Goal: Information Seeking & Learning: Check status

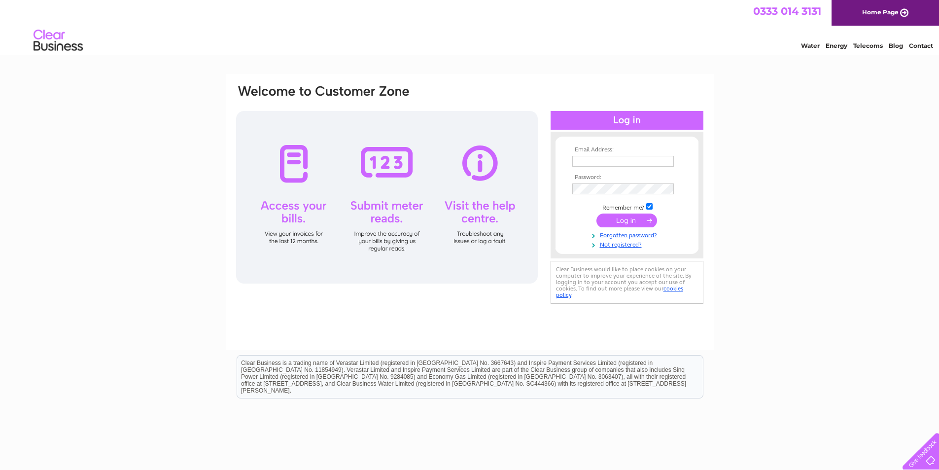
type input "fourwinds-garage@btconnect.com"
click at [629, 219] on input "submit" at bounding box center [626, 220] width 61 height 14
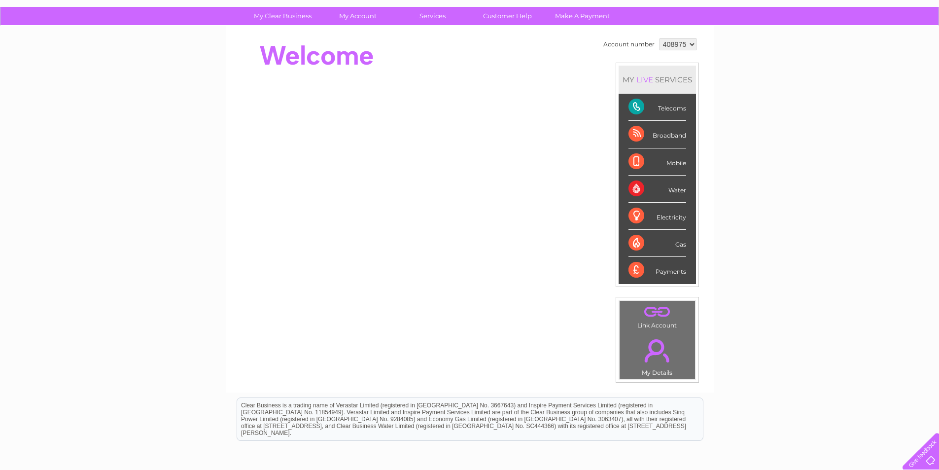
scroll to position [49, 0]
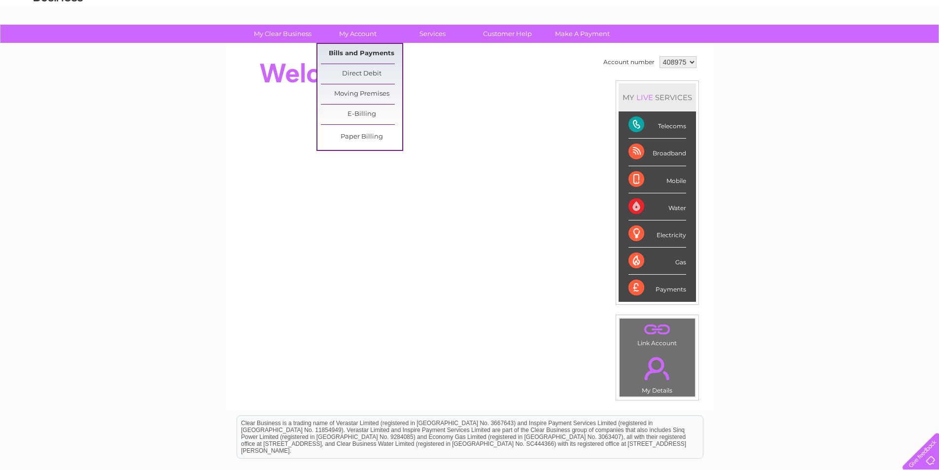
click at [368, 52] on link "Bills and Payments" at bounding box center [361, 54] width 81 height 20
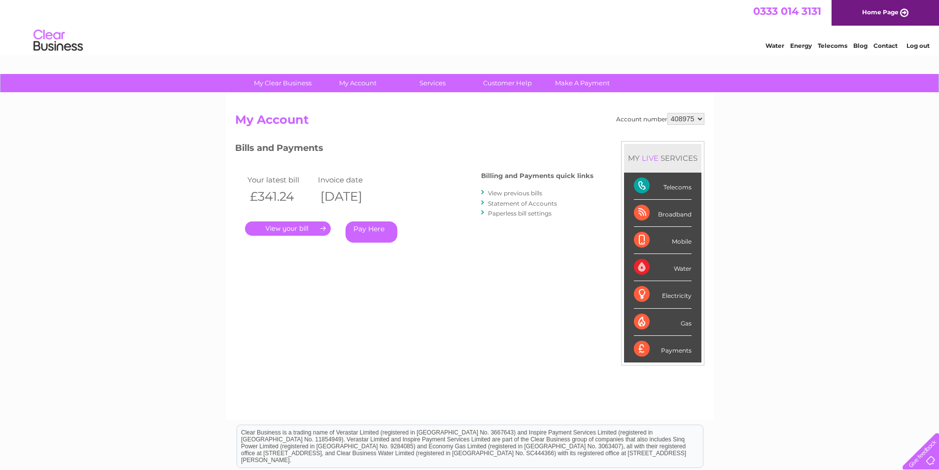
click at [286, 227] on link "." at bounding box center [288, 228] width 86 height 14
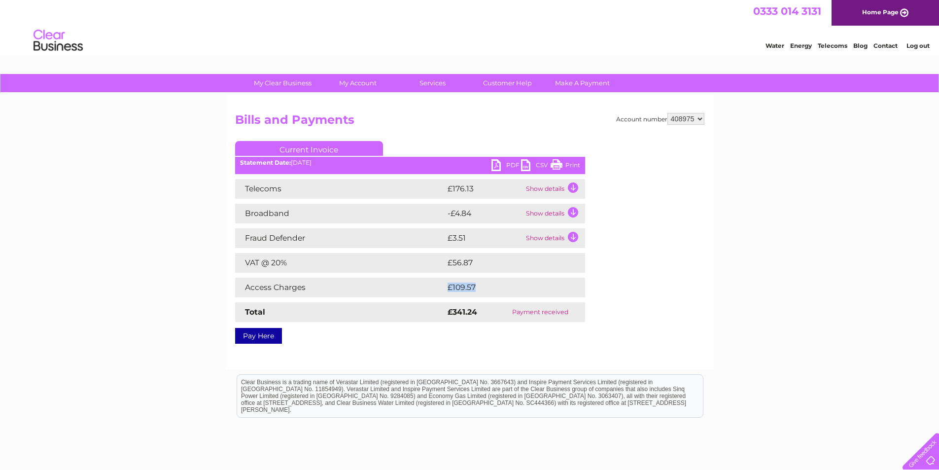
drag, startPoint x: 494, startPoint y: 285, endPoint x: 476, endPoint y: 247, distance: 42.1
click at [444, 280] on tr "Access Charges £109.57" at bounding box center [410, 288] width 350 height 20
click at [574, 211] on td "Show details" at bounding box center [554, 214] width 62 height 20
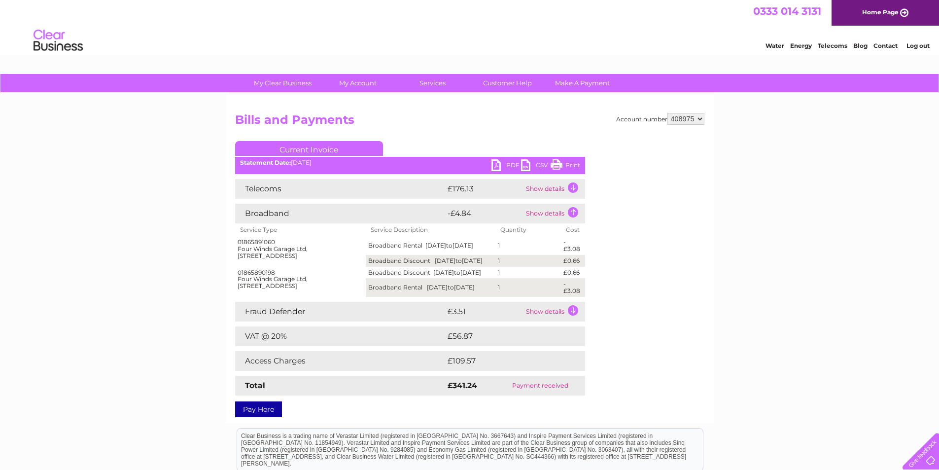
click at [568, 210] on td "Show details" at bounding box center [554, 214] width 62 height 20
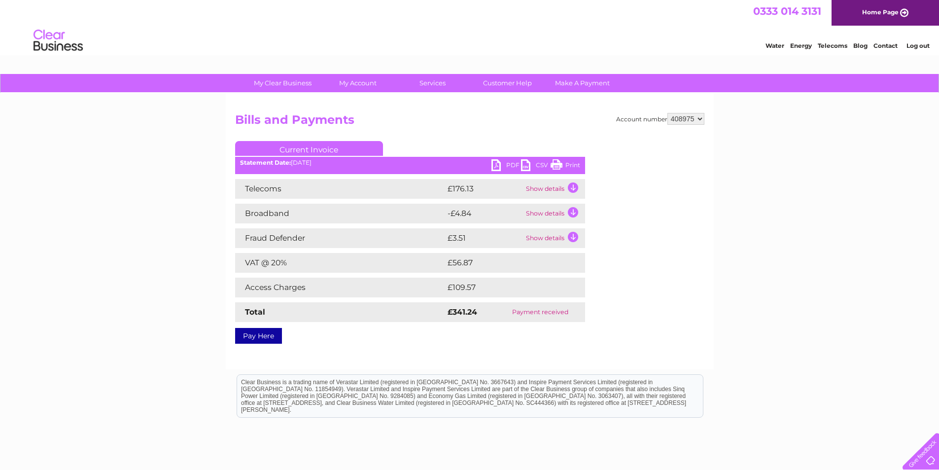
click at [568, 210] on td "Show details" at bounding box center [554, 214] width 62 height 20
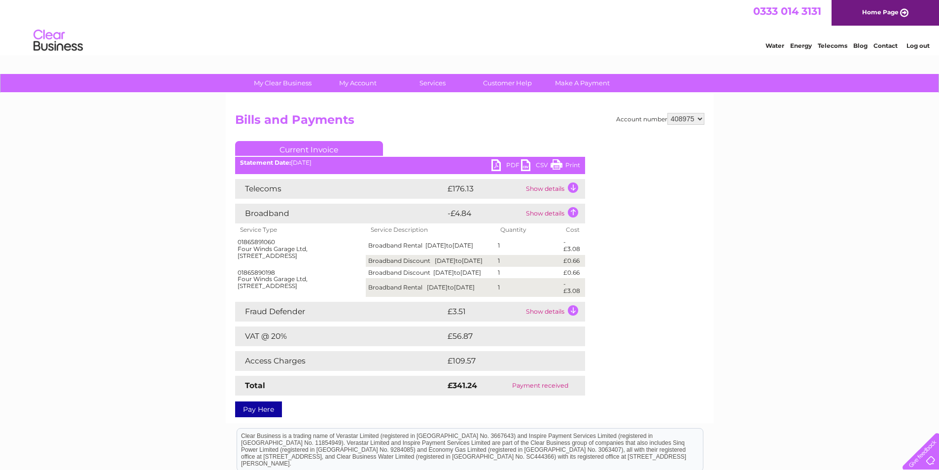
click at [573, 210] on td "Show details" at bounding box center [554, 214] width 62 height 20
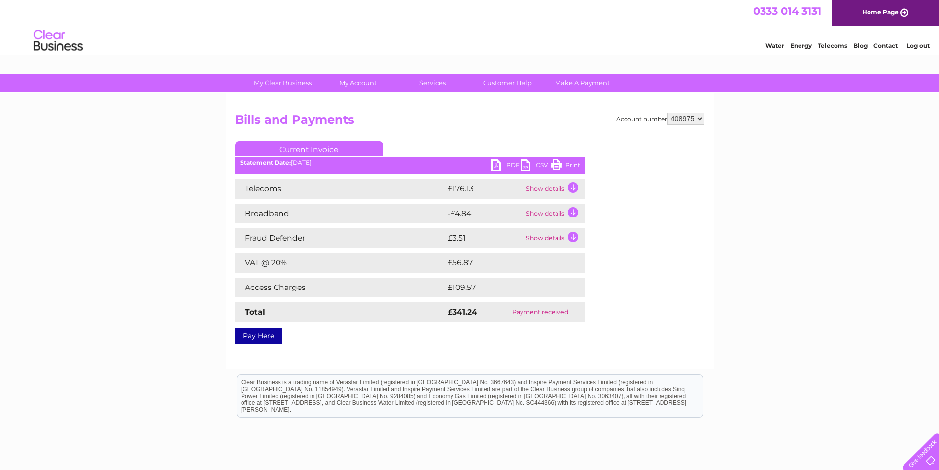
click at [573, 210] on td "Show details" at bounding box center [554, 214] width 62 height 20
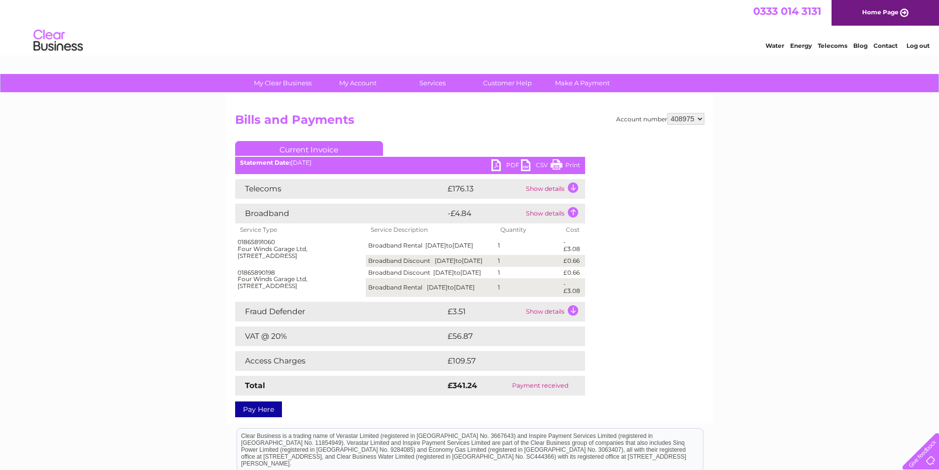
click at [573, 209] on td "Show details" at bounding box center [554, 214] width 62 height 20
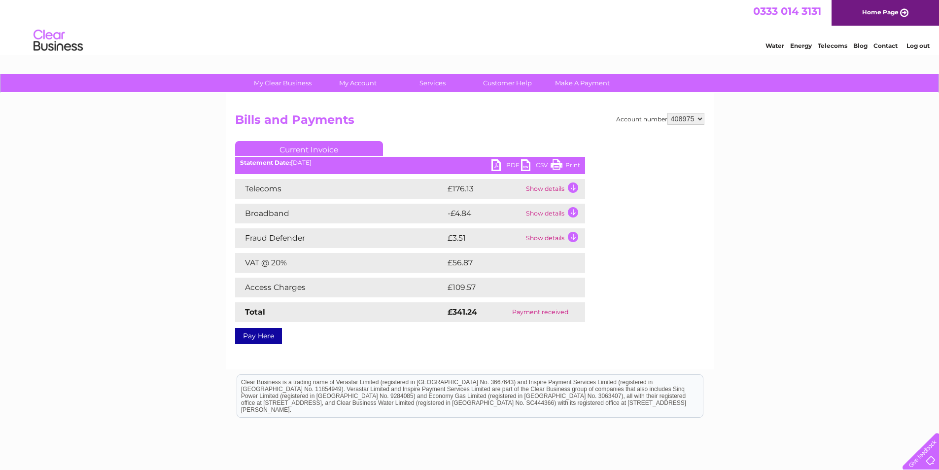
click at [572, 189] on td "Show details" at bounding box center [554, 189] width 62 height 20
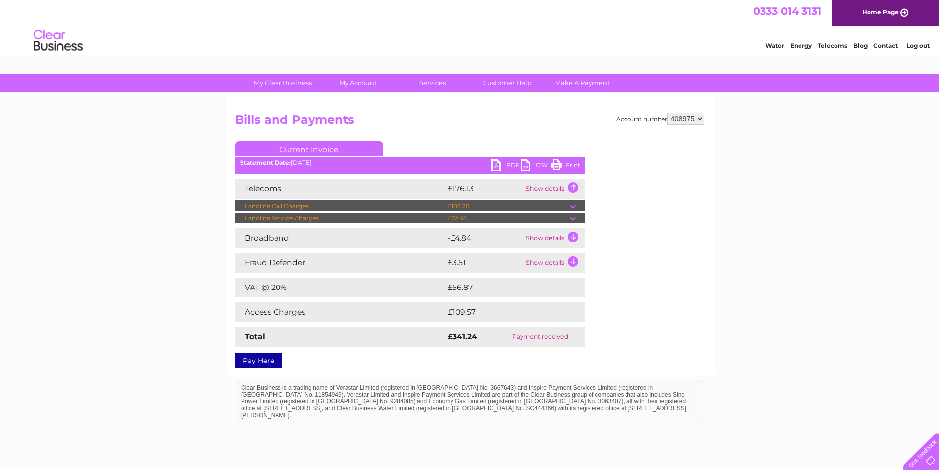
click at [572, 189] on td "Show details" at bounding box center [554, 189] width 62 height 20
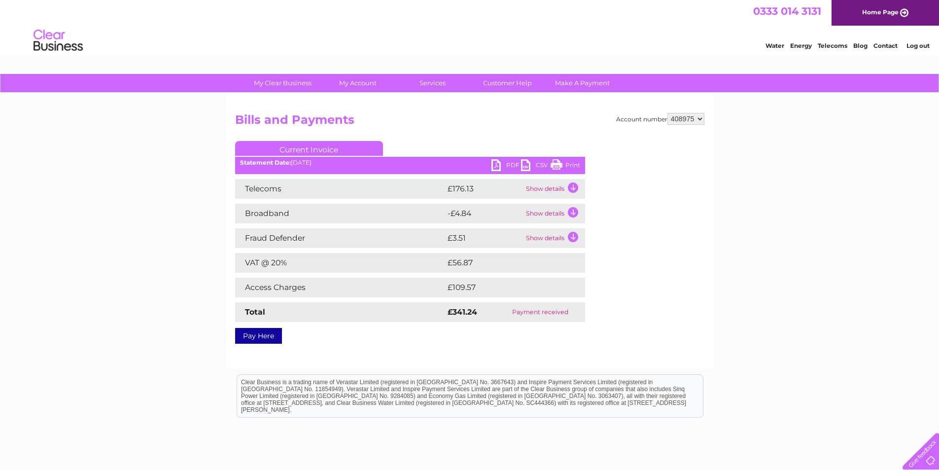
click at [572, 189] on td "Show details" at bounding box center [554, 189] width 62 height 20
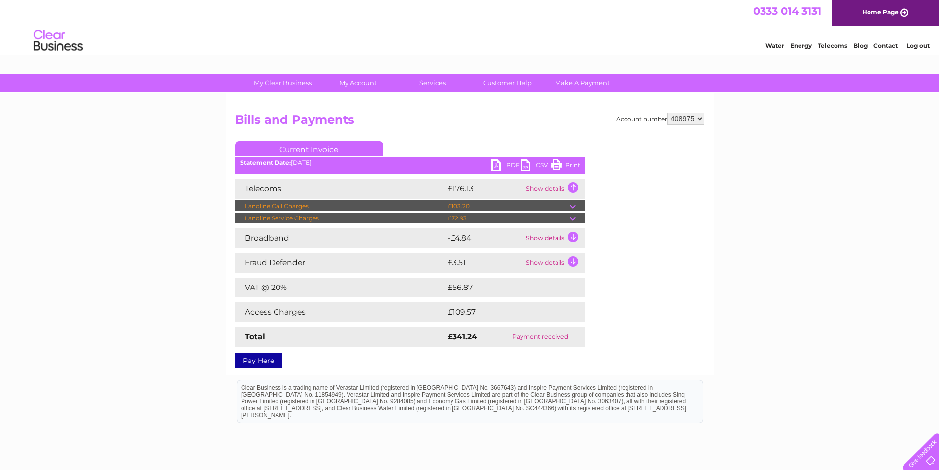
click at [572, 206] on td at bounding box center [577, 206] width 15 height 12
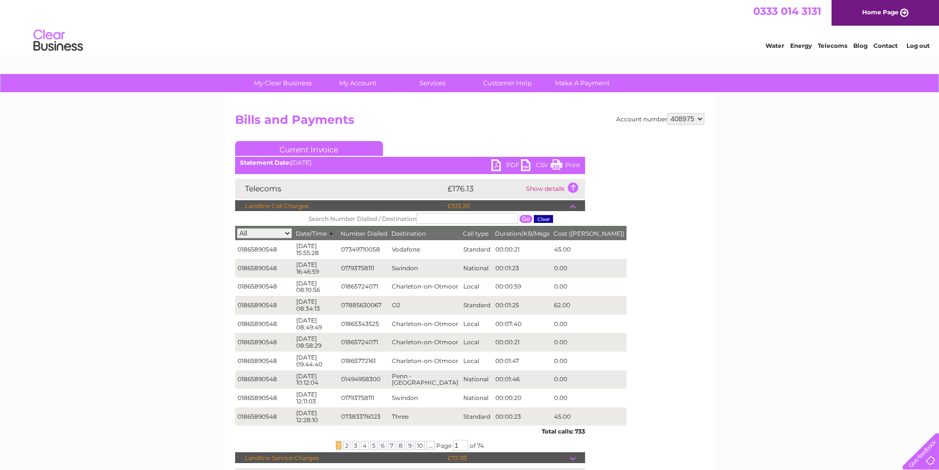
click at [572, 205] on td at bounding box center [577, 206] width 15 height 12
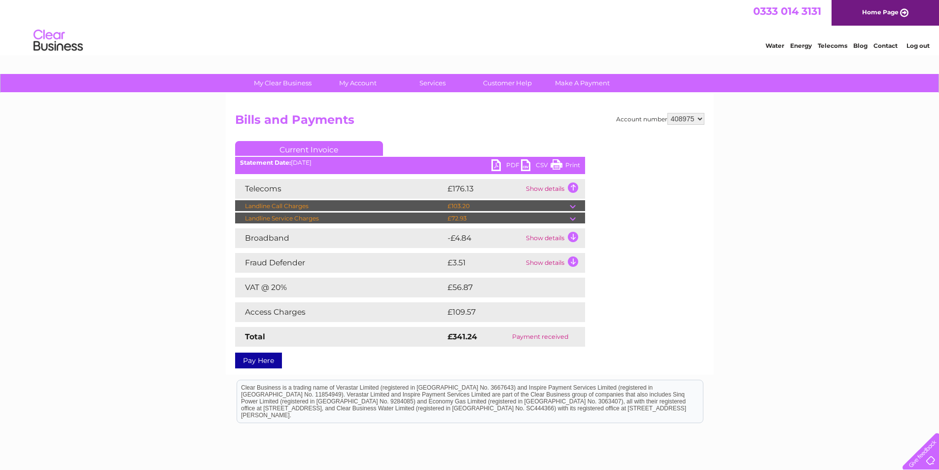
click at [571, 216] on td at bounding box center [577, 218] width 15 height 12
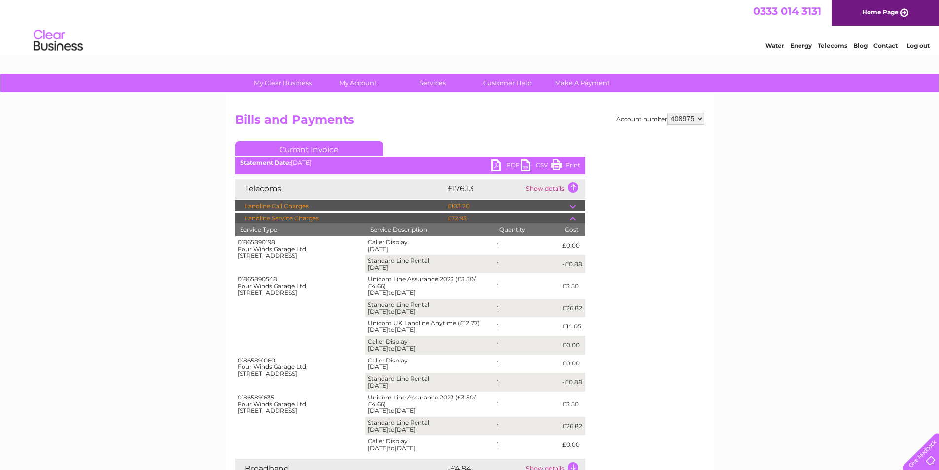
click at [571, 216] on td at bounding box center [577, 218] width 15 height 12
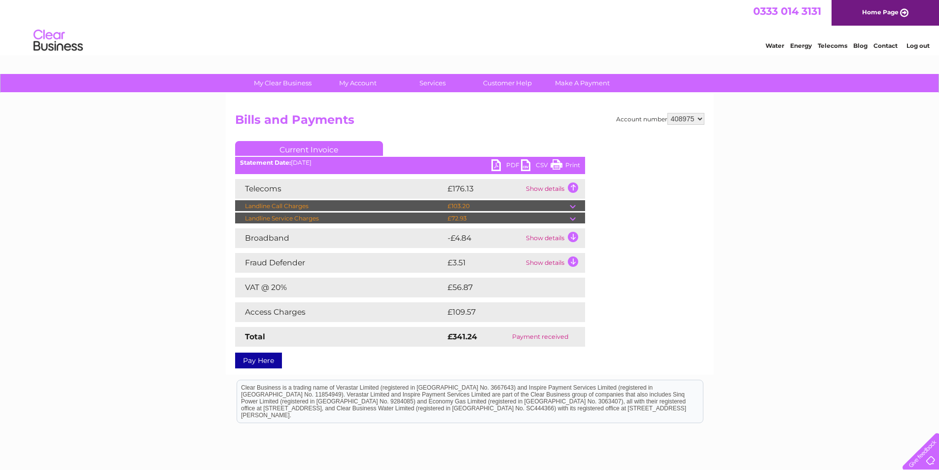
click at [571, 188] on td "Show details" at bounding box center [554, 189] width 62 height 20
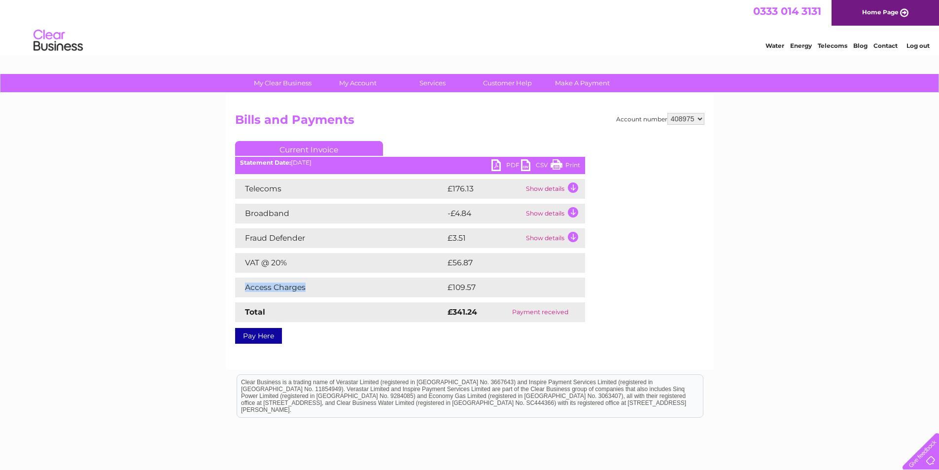
drag, startPoint x: 323, startPoint y: 287, endPoint x: 240, endPoint y: 289, distance: 82.8
click at [240, 289] on td "Access Charges" at bounding box center [340, 288] width 210 height 20
click at [176, 265] on div "My Clear Business Login Details My Details My Preferences Link Account My Accou…" at bounding box center [469, 306] width 939 height 464
drag, startPoint x: 463, startPoint y: 288, endPoint x: 362, endPoint y: 287, distance: 101.0
click at [362, 287] on tr "Access Charges £109.57" at bounding box center [410, 288] width 350 height 20
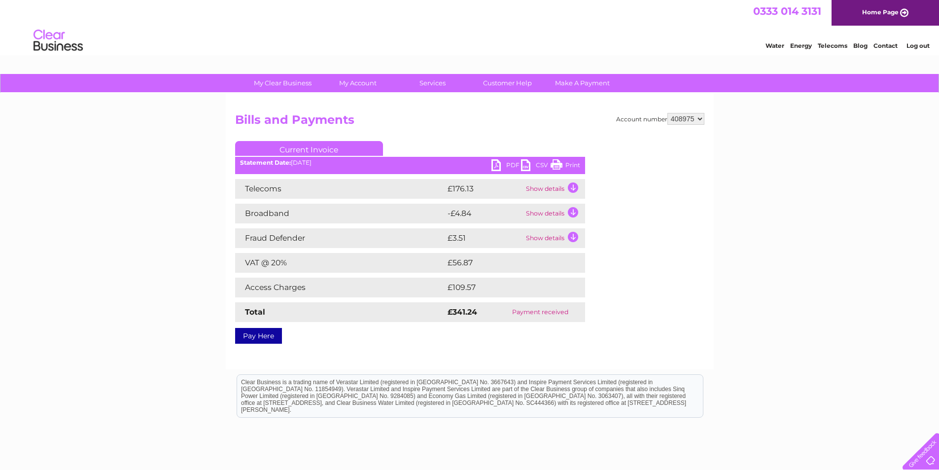
click at [358, 287] on td "Access Charges" at bounding box center [340, 288] width 210 height 20
drag, startPoint x: 466, startPoint y: 236, endPoint x: 447, endPoint y: 236, distance: 18.7
click at [447, 236] on td "£3.51" at bounding box center [484, 238] width 78 height 20
click at [859, 320] on div "My Clear Business Login Details My Details My Preferences Link Account My Accou…" at bounding box center [469, 306] width 939 height 464
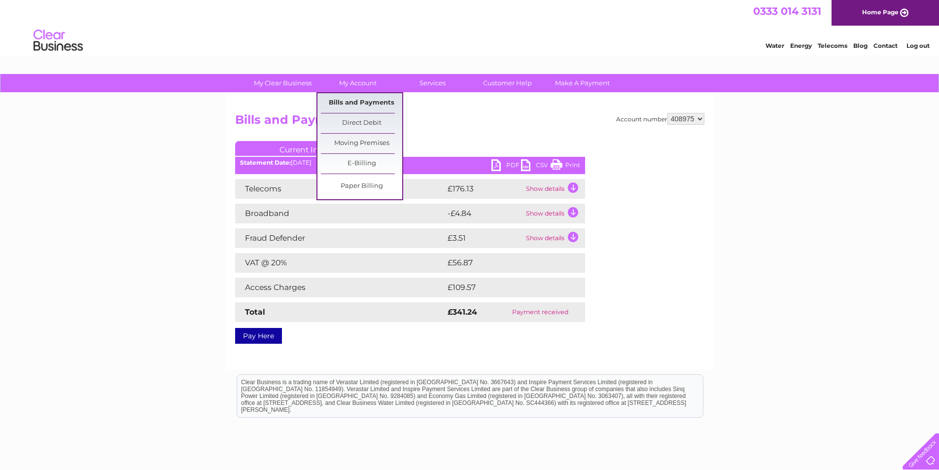
click at [354, 101] on link "Bills and Payments" at bounding box center [361, 103] width 81 height 20
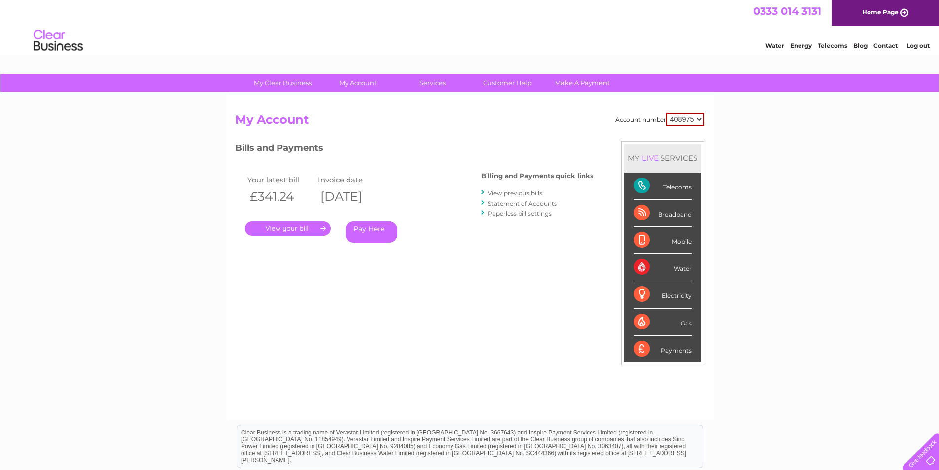
click at [509, 194] on link "View previous bills" at bounding box center [515, 192] width 54 height 7
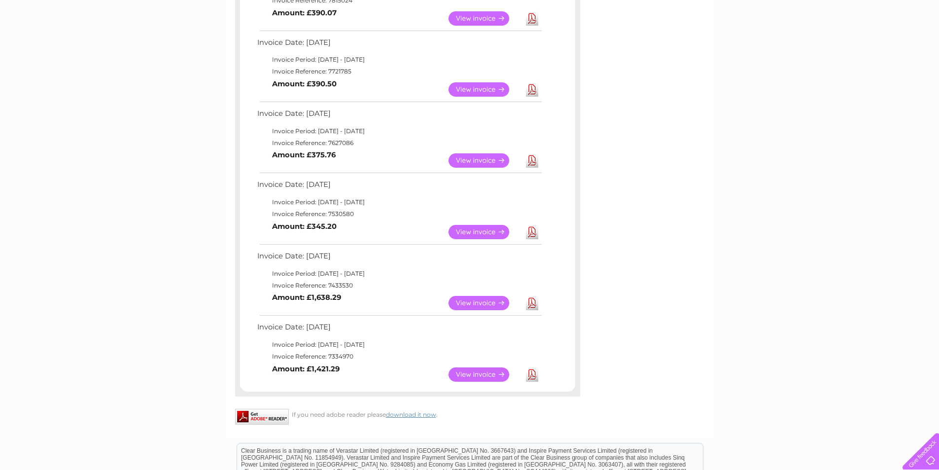
scroll to position [345, 0]
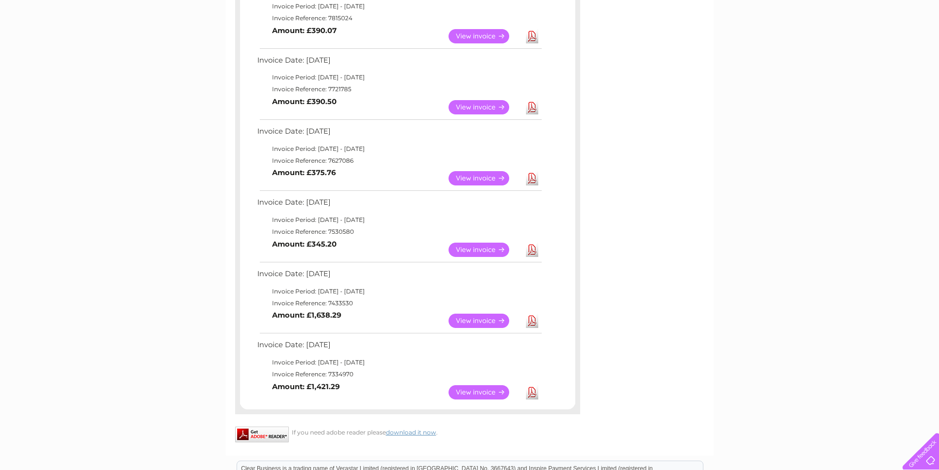
click at [480, 316] on link "View" at bounding box center [485, 320] width 72 height 14
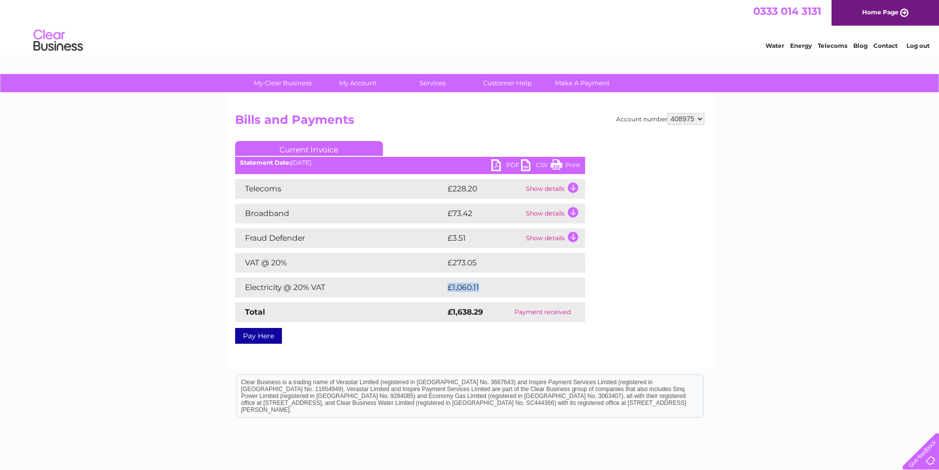
drag, startPoint x: 495, startPoint y: 288, endPoint x: 423, endPoint y: 289, distance: 72.0
click at [423, 289] on tr "Electricity @ 20% VAT £1,060.11" at bounding box center [410, 288] width 350 height 20
click at [711, 285] on div "Account number 408975 Bills and Payments Current Invoice PDF CSV Print" at bounding box center [470, 231] width 488 height 276
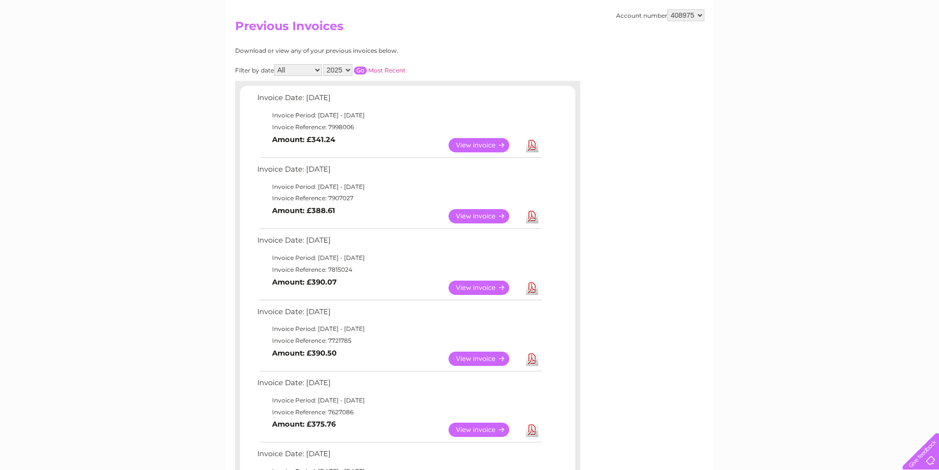
scroll to position [49, 0]
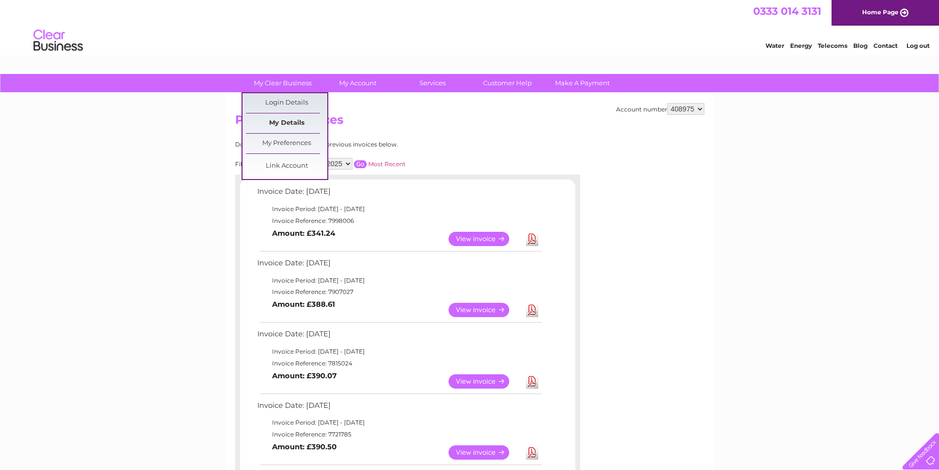
click at [288, 120] on link "My Details" at bounding box center [286, 123] width 81 height 20
